Goal: Task Accomplishment & Management: Manage account settings

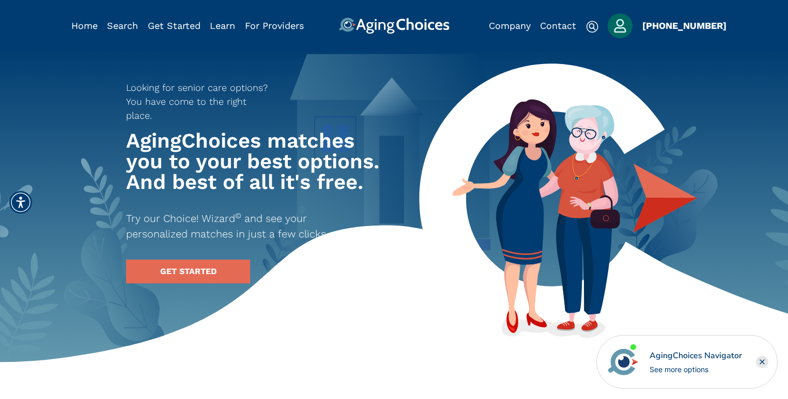
click at [655, 357] on div "AgingChoices Navigator" at bounding box center [695, 356] width 92 height 12
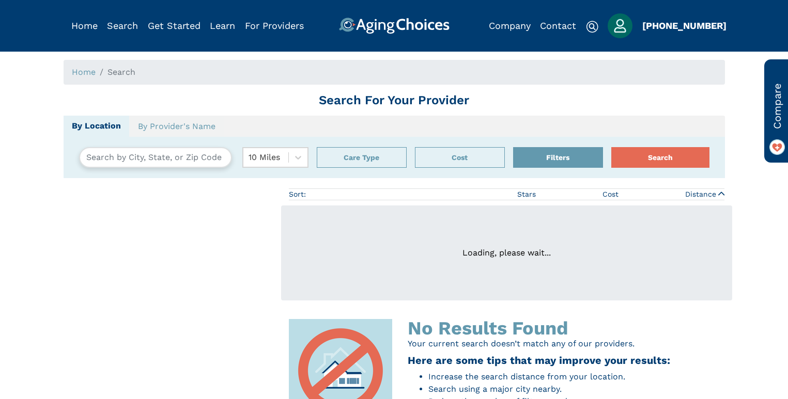
type input "Glastonbury, Connecticut, USA 06033"
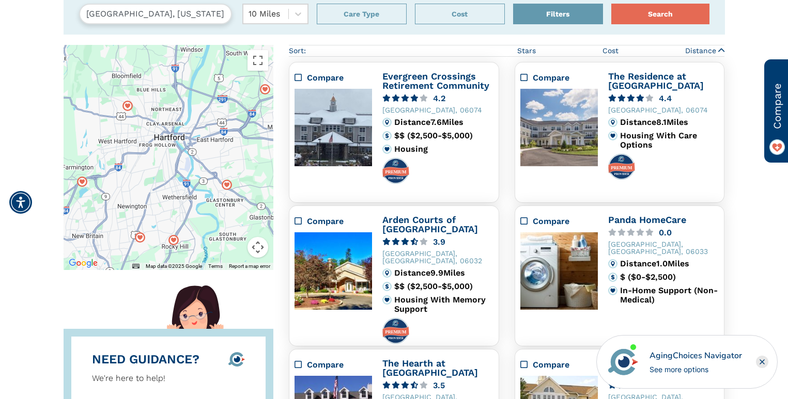
scroll to position [83, 0]
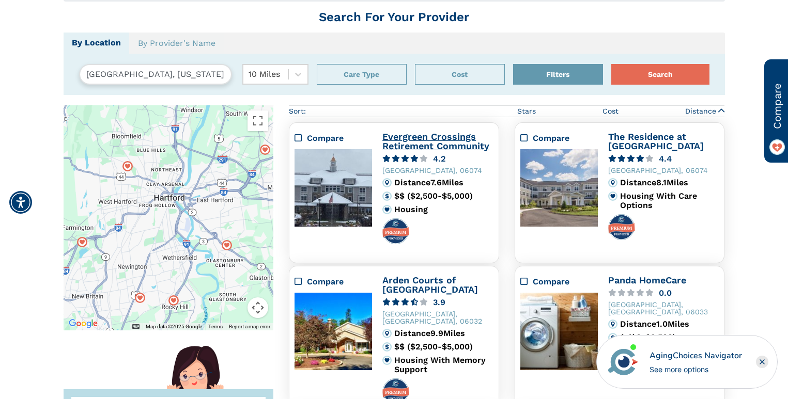
click at [422, 143] on link "Evergreen Crossings Retirement Community" at bounding box center [435, 141] width 107 height 20
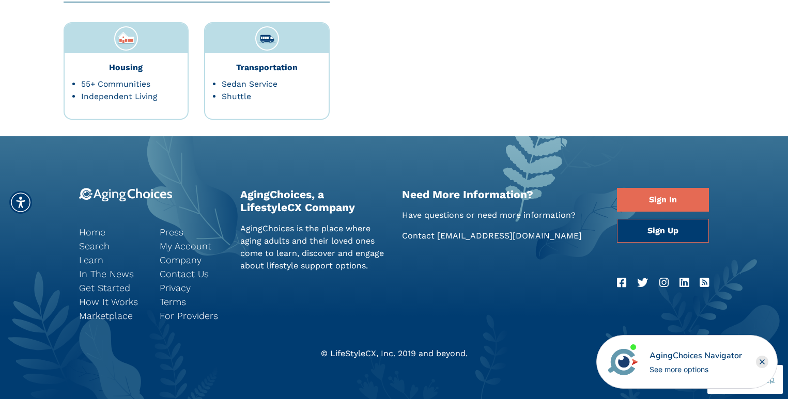
scroll to position [2200, 0]
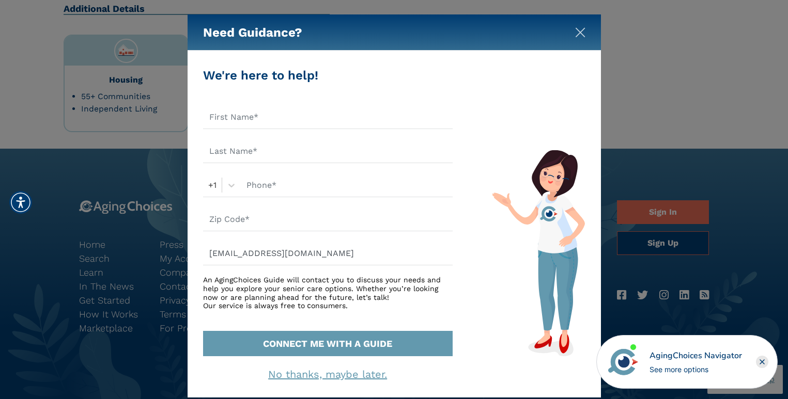
click at [579, 33] on img "Close" at bounding box center [580, 32] width 10 height 10
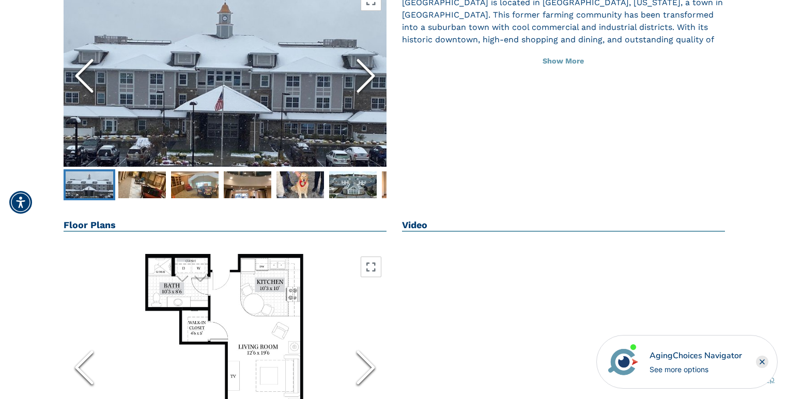
scroll to position [0, 0]
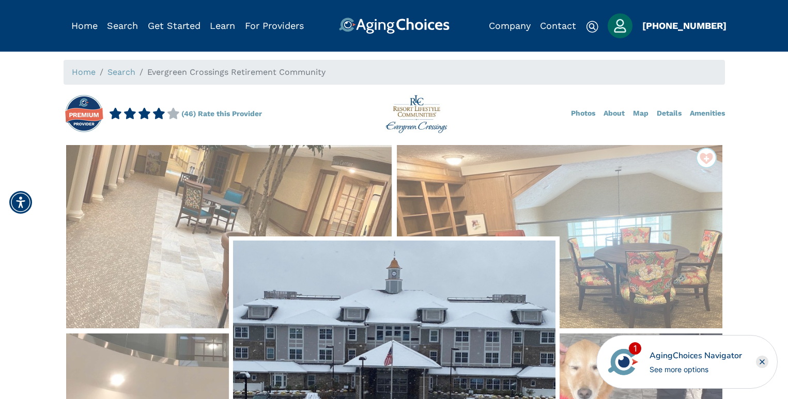
click at [617, 28] on img "Popover trigger" at bounding box center [620, 25] width 25 height 25
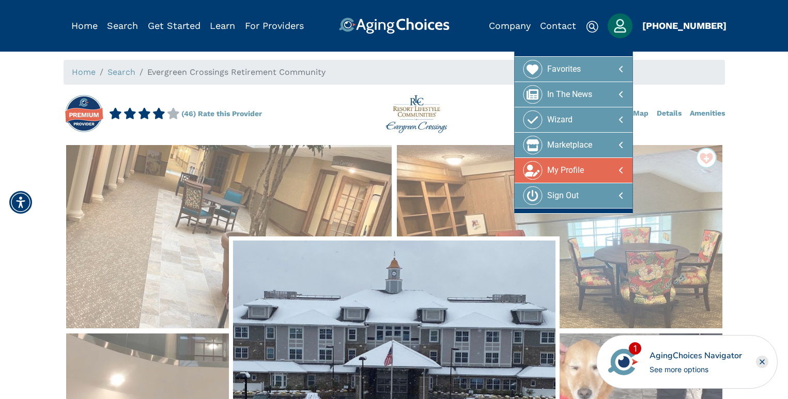
click at [560, 171] on div "My Profile" at bounding box center [565, 170] width 37 height 19
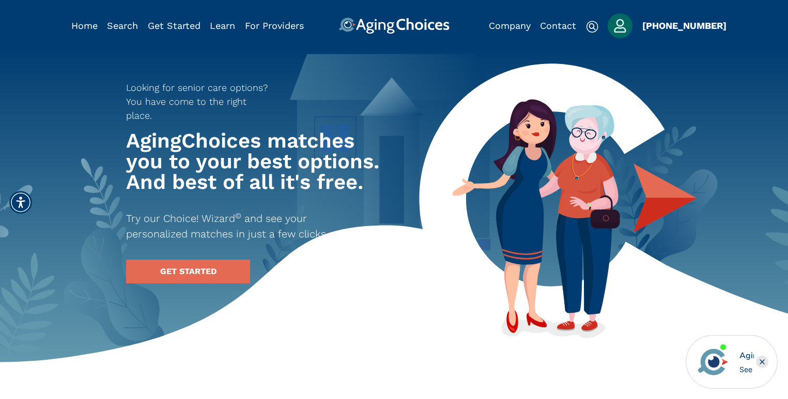
click at [620, 28] on img "Popover trigger" at bounding box center [620, 25] width 25 height 25
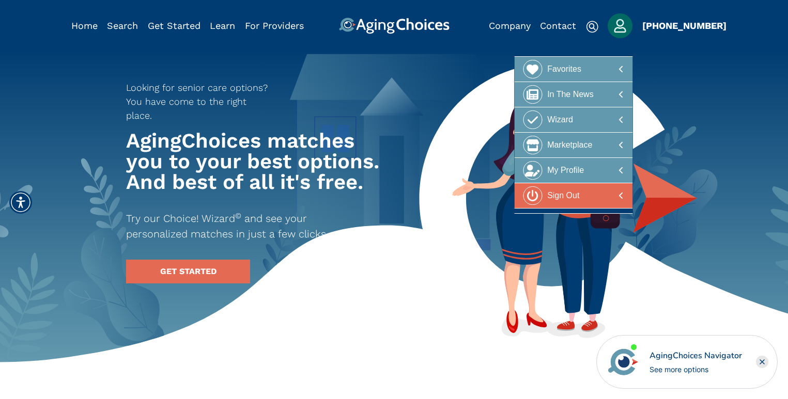
click at [570, 194] on div "Sign Out" at bounding box center [563, 196] width 32 height 19
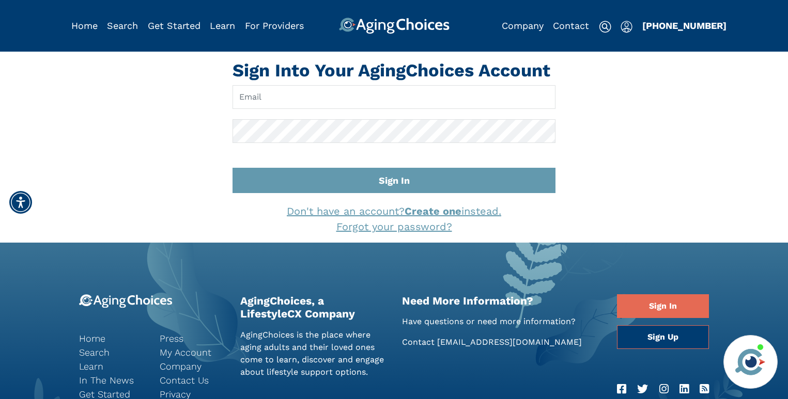
click at [630, 29] on img "Popover trigger" at bounding box center [627, 27] width 12 height 12
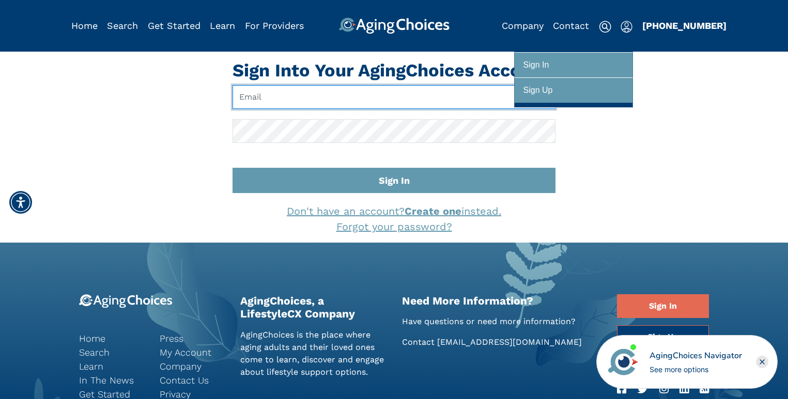
click at [431, 94] on input "Email" at bounding box center [394, 97] width 323 height 24
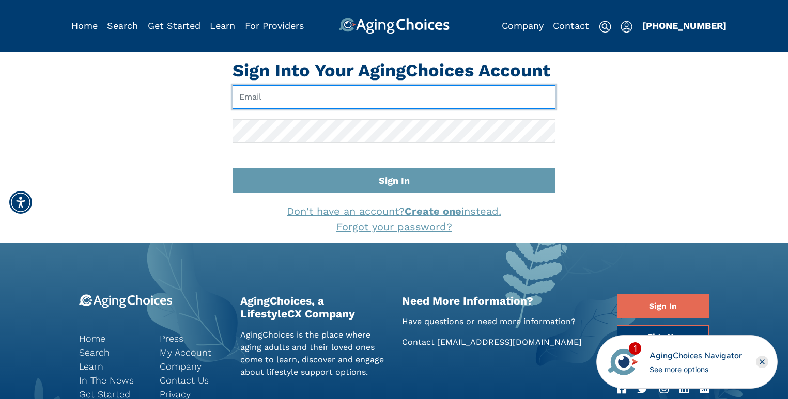
type input "[EMAIL_ADDRESS][DOMAIN_NAME]"
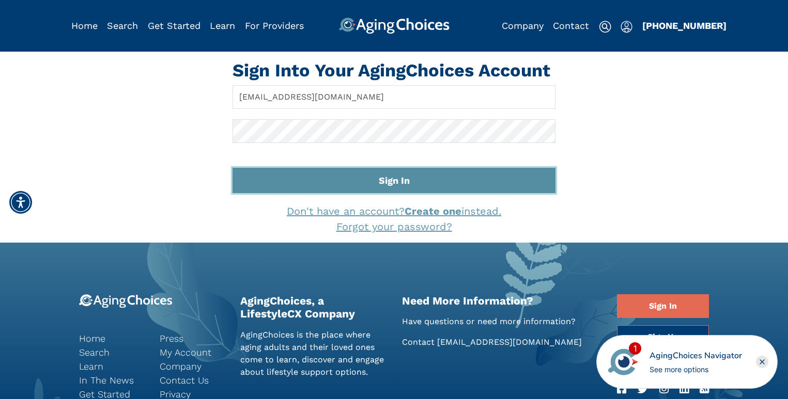
click at [378, 176] on button "Sign In" at bounding box center [394, 180] width 323 height 25
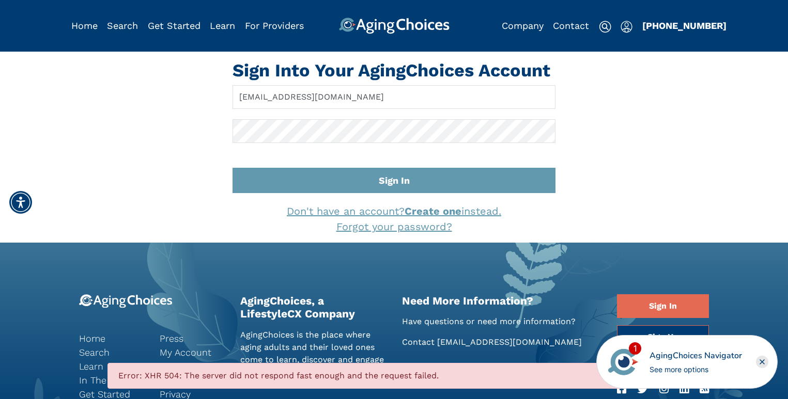
click at [761, 362] on rect "Close" at bounding box center [762, 362] width 12 height 12
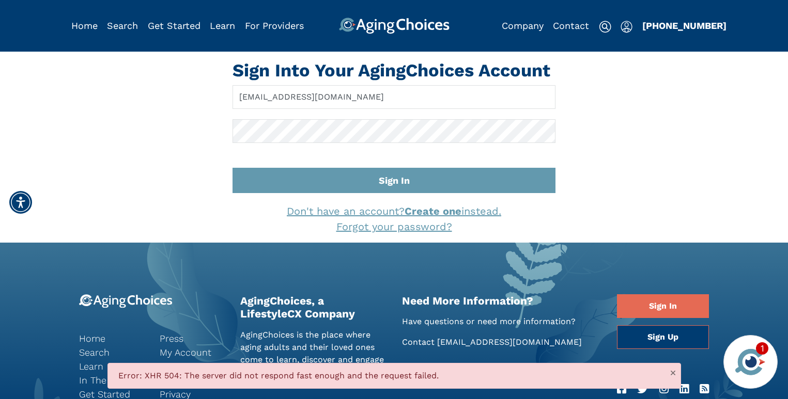
click at [430, 378] on div "Error: XHR 504: The server did not respond fast enough and the request failed." at bounding box center [394, 376] width 574 height 26
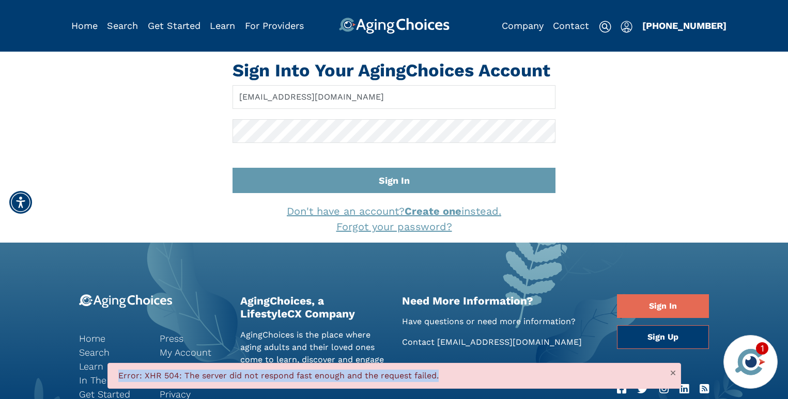
click at [430, 378] on div "Error: XHR 504: The server did not respond fast enough and the request failed." at bounding box center [394, 376] width 574 height 26
copy div "Error: XHR 504: The server did not respond fast enough and the request failed."
